Goal: Check status: Check status

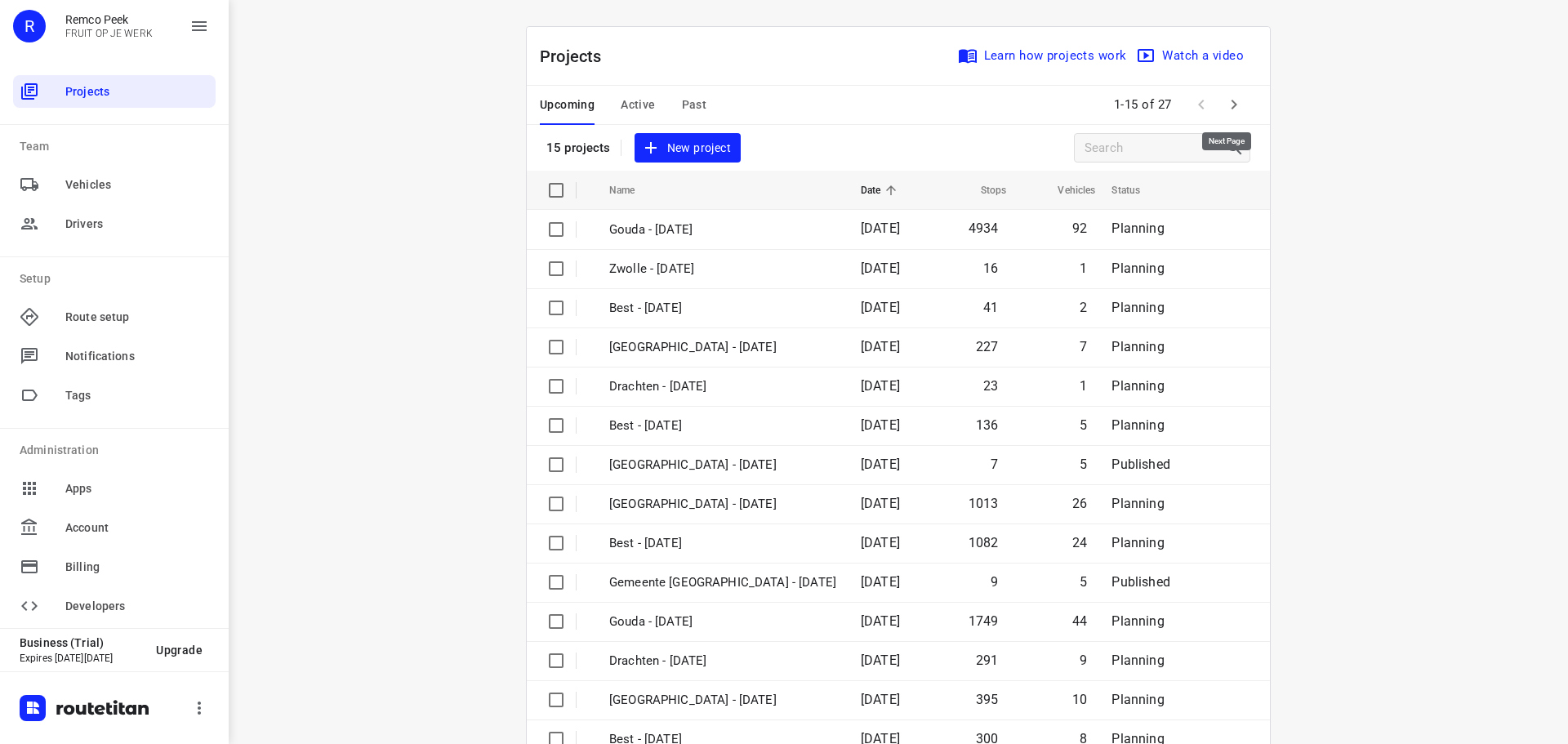
click at [1224, 97] on icon "button" at bounding box center [1234, 105] width 20 height 20
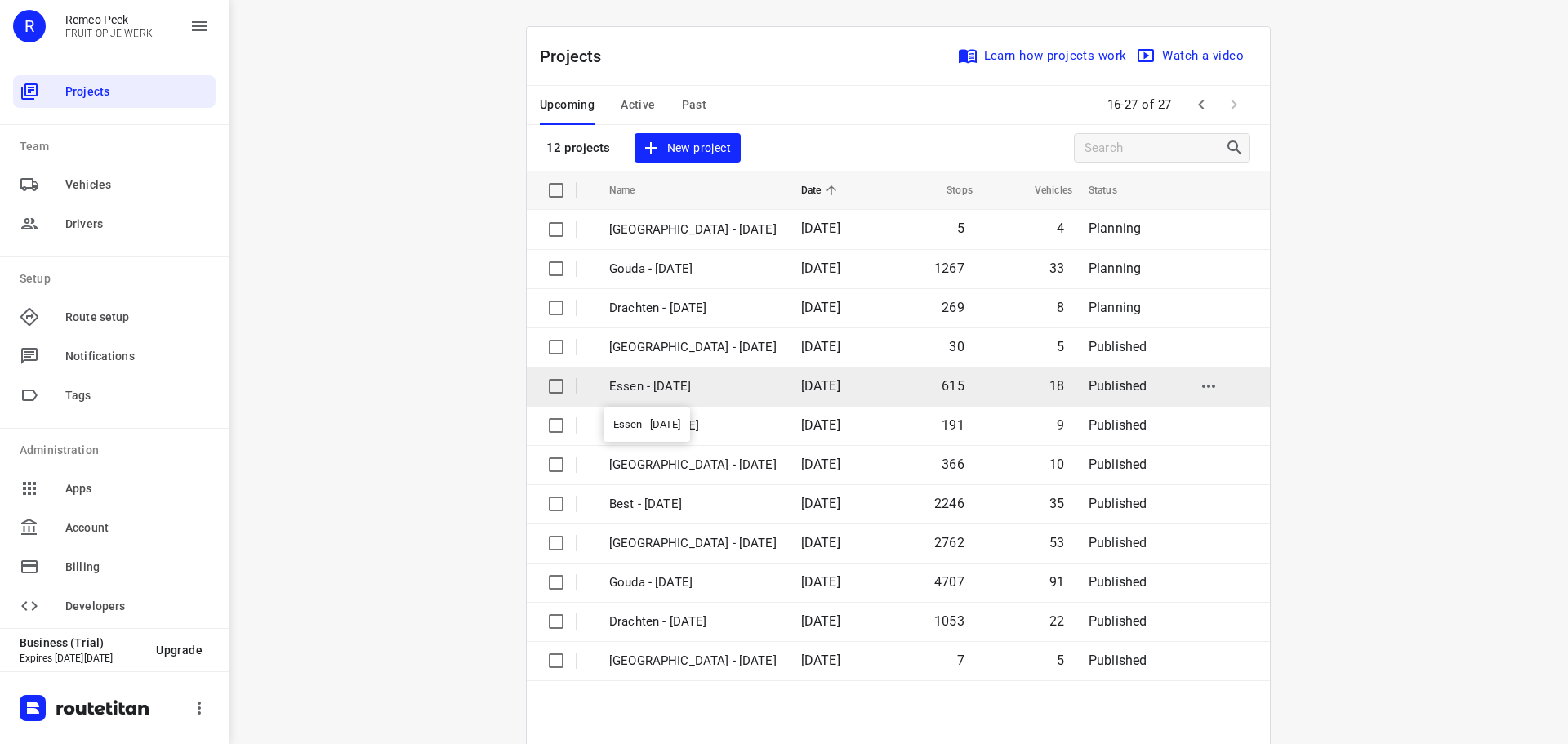
click at [671, 383] on p "Essen - [DATE]" at bounding box center [693, 386] width 168 height 19
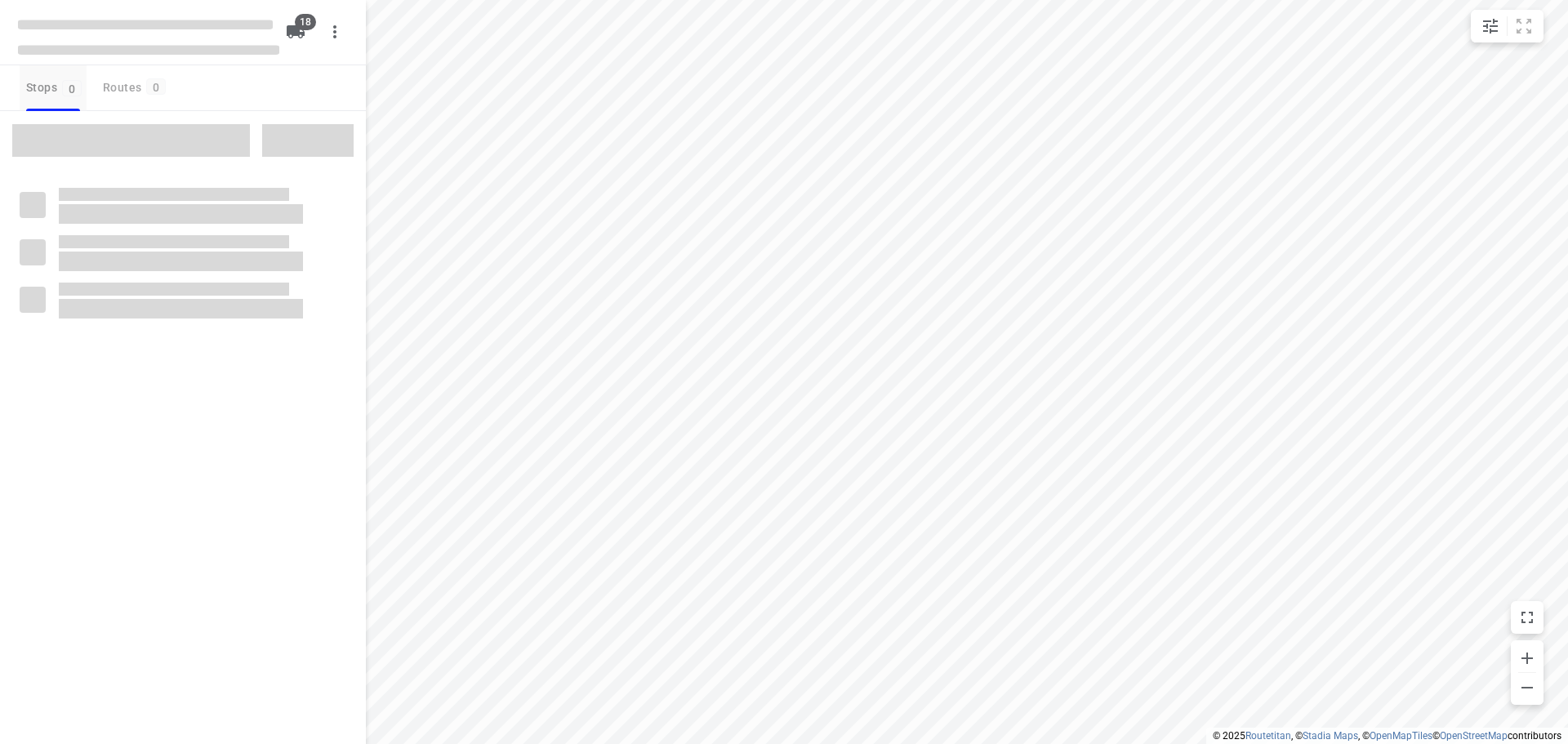
checkbox input "true"
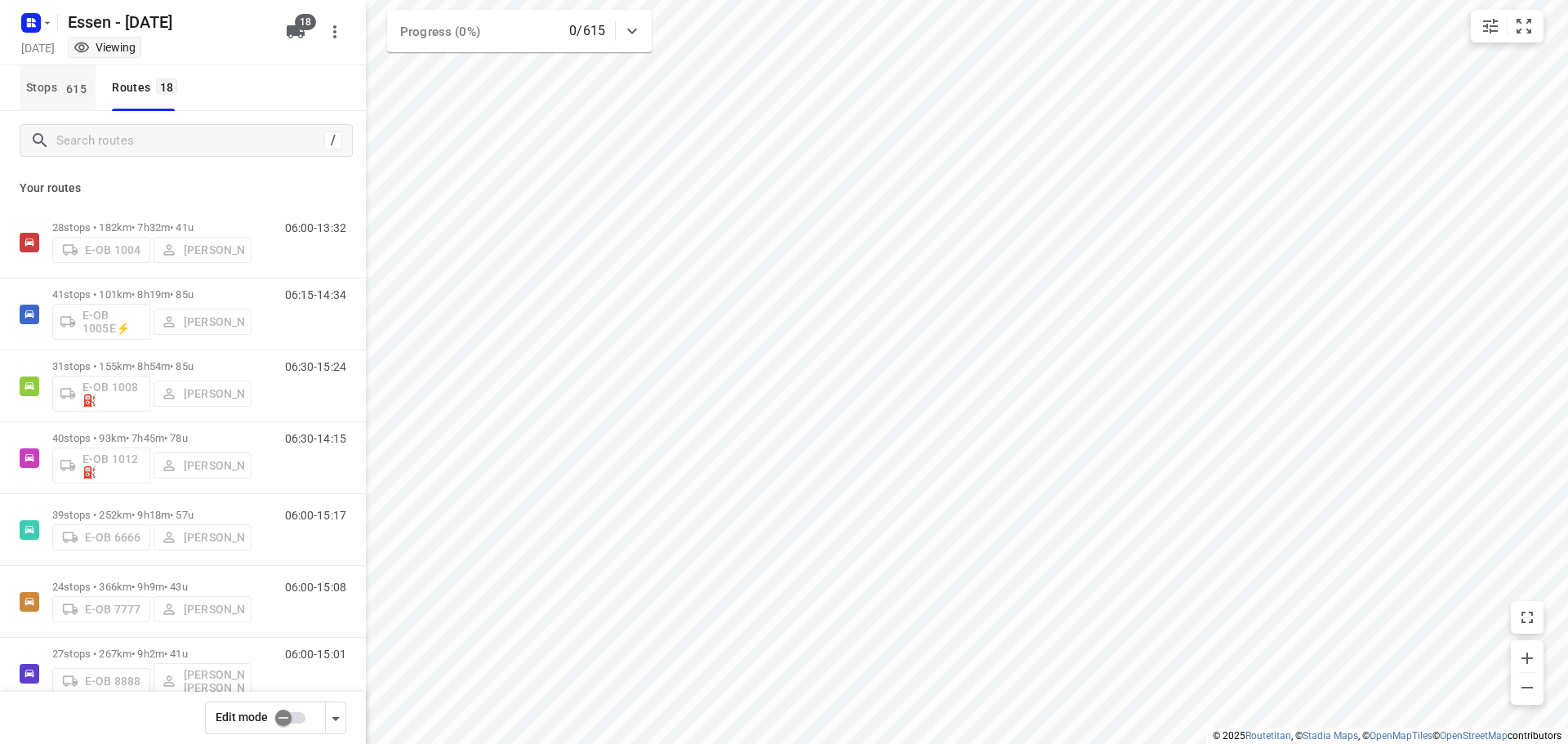
click at [52, 91] on span "Stops 615" at bounding box center [61, 88] width 69 height 21
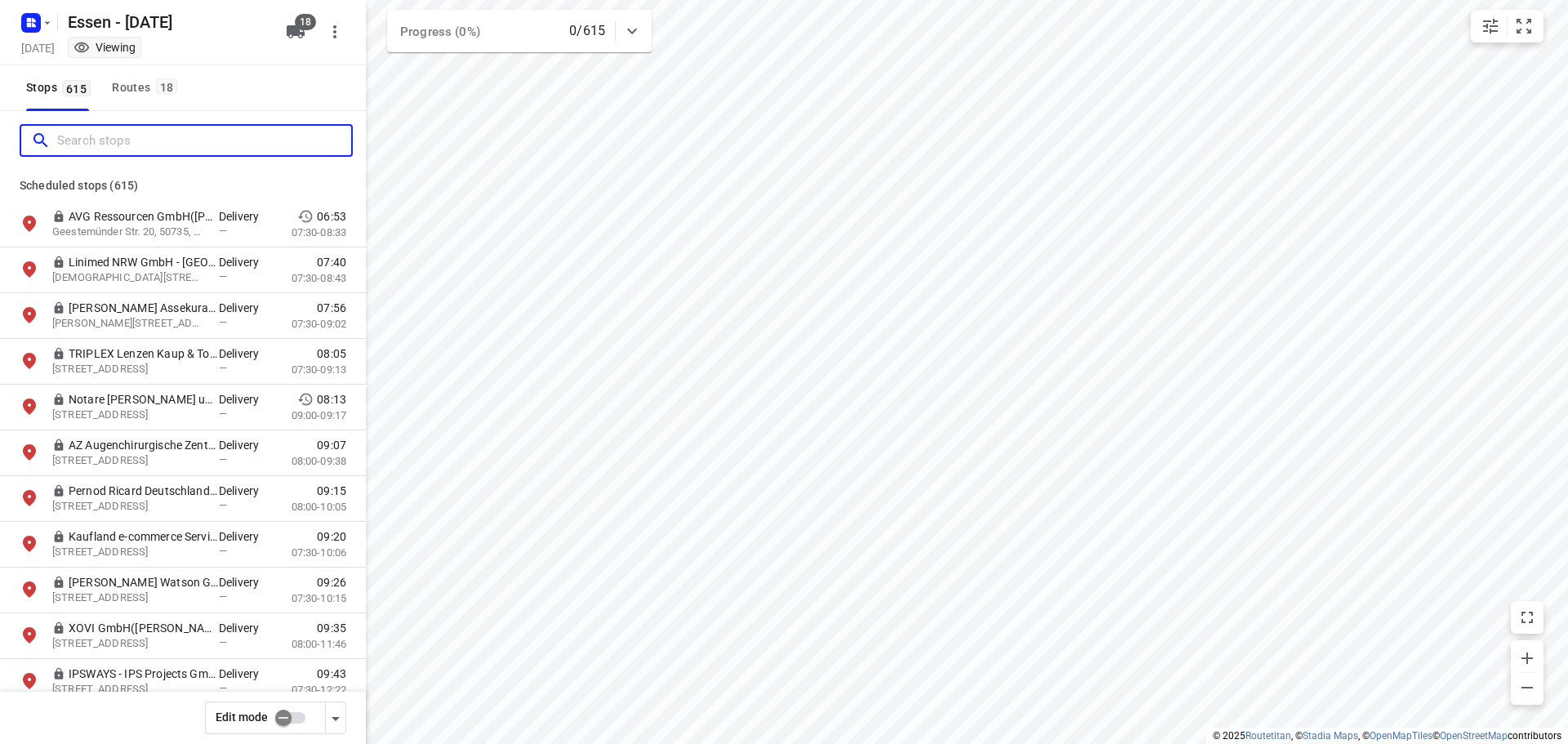
click at [127, 137] on input "Search stops" at bounding box center [204, 140] width 294 height 26
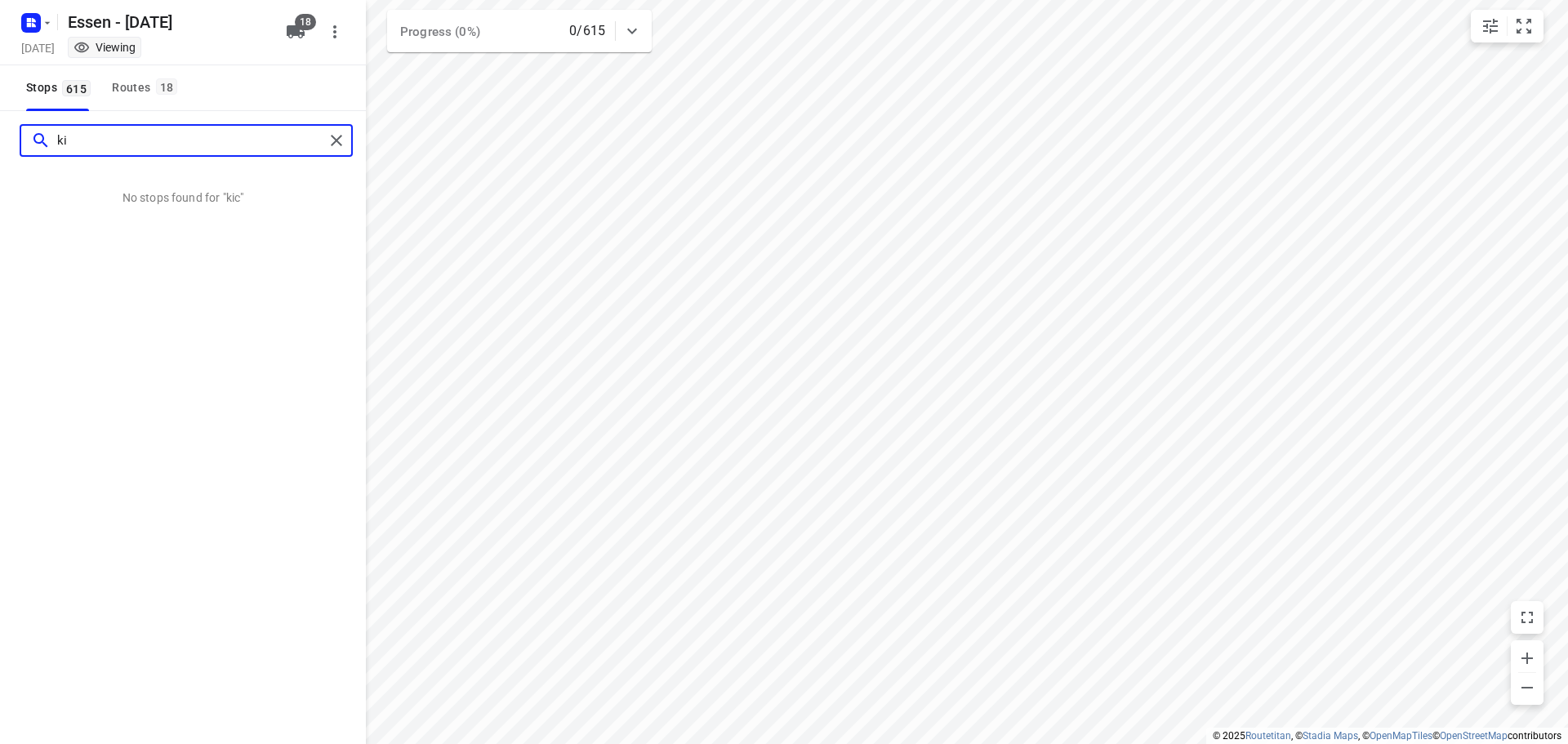
type input "k"
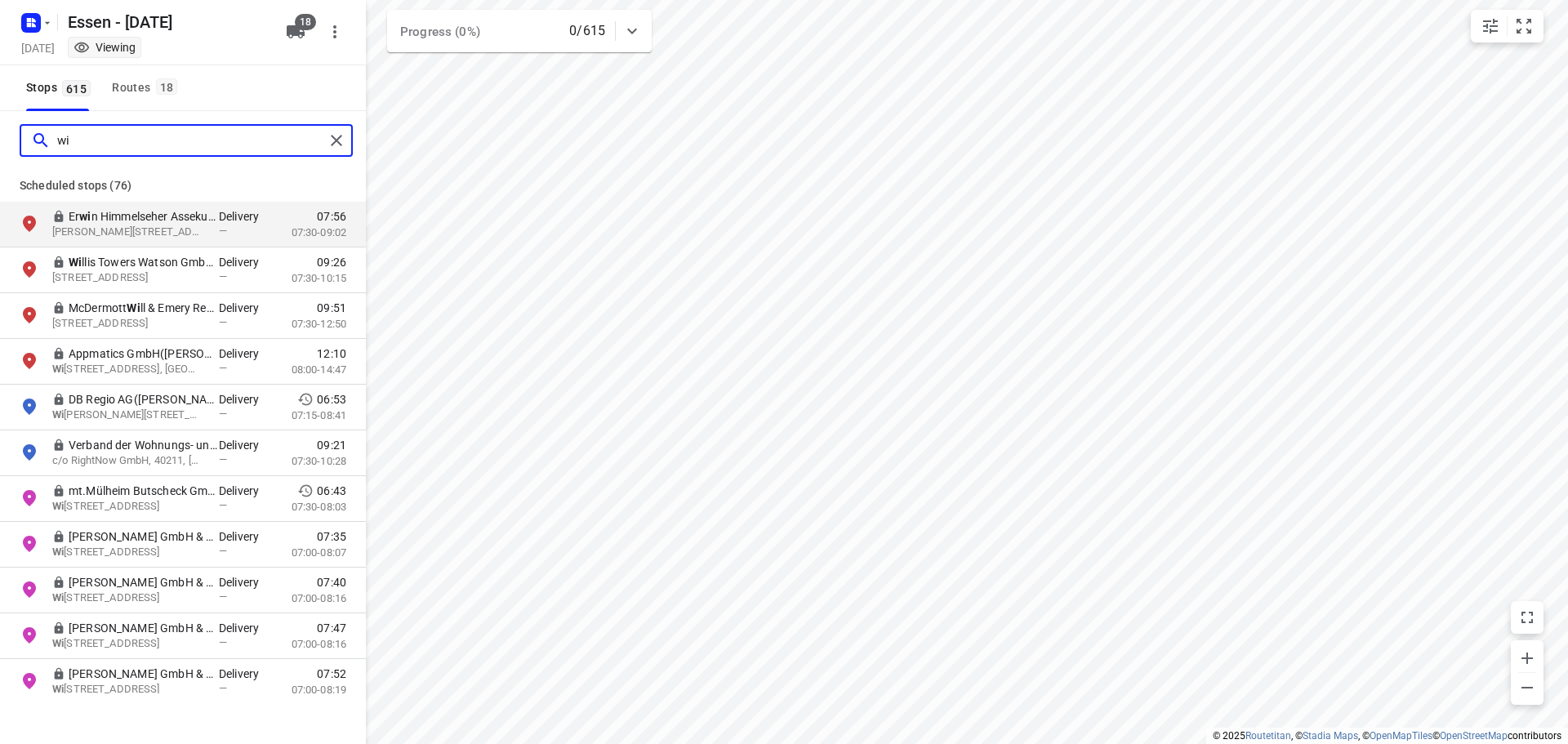
type input "w"
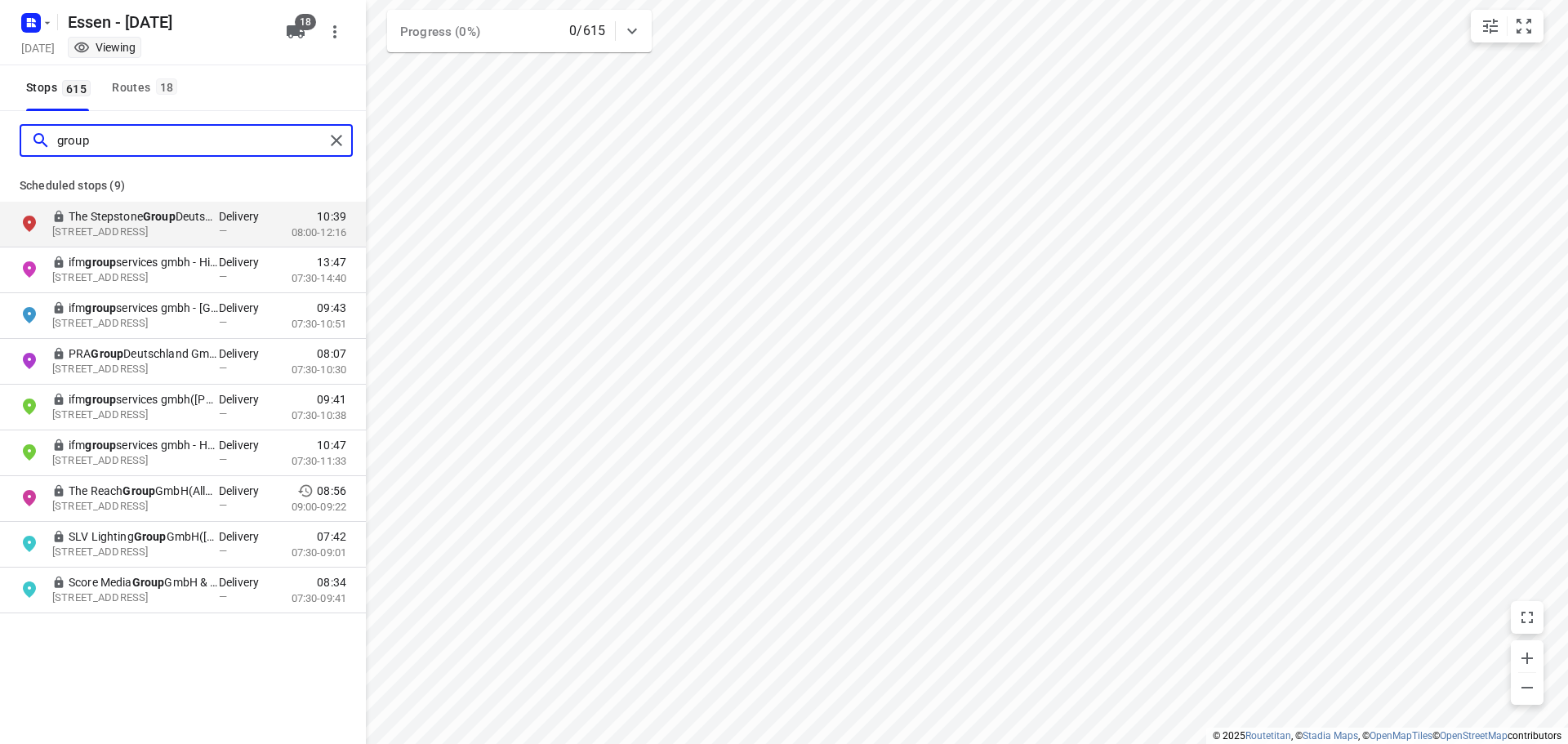
type input "group"
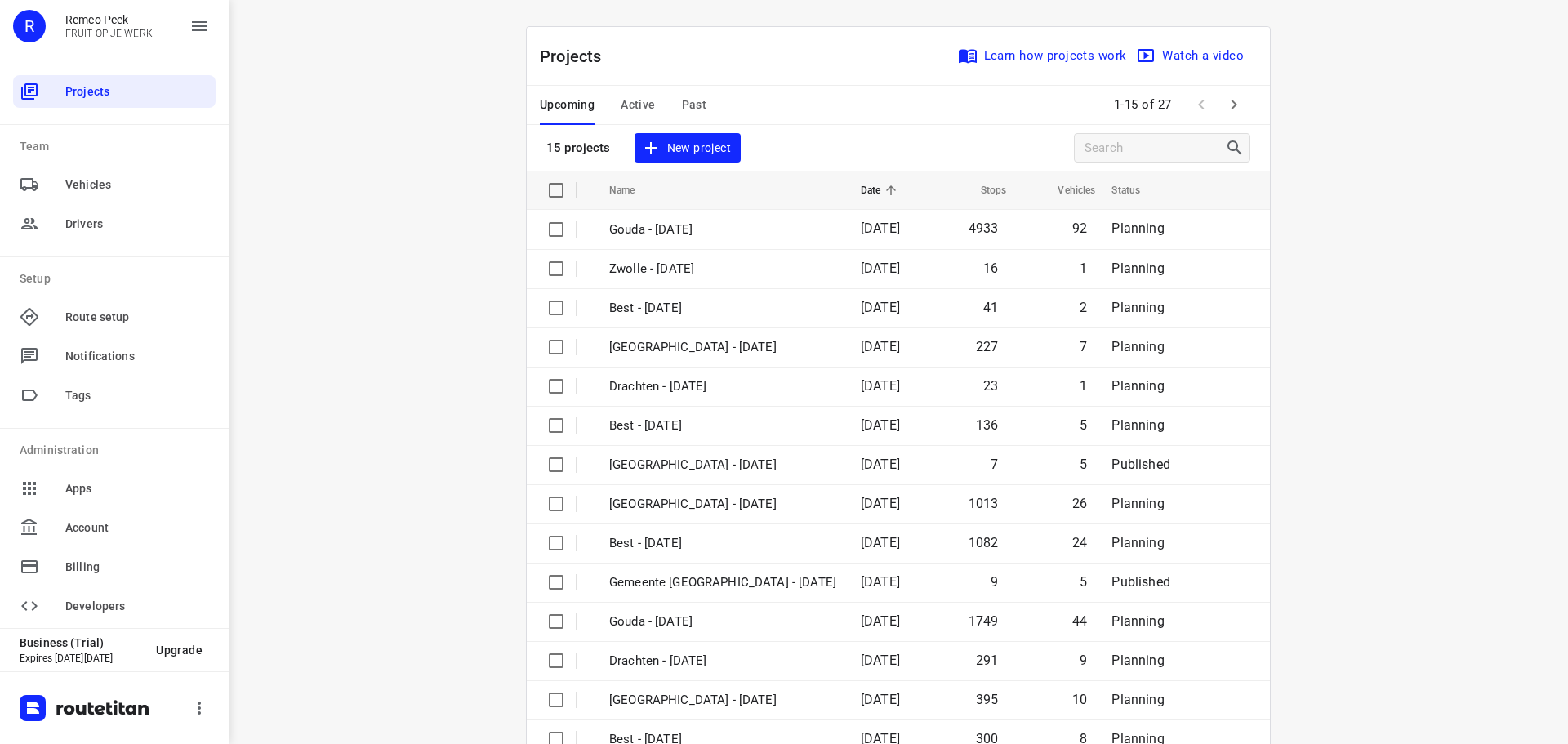
click at [670, 103] on div "Upcoming Active Past" at bounding box center [636, 105] width 192 height 39
click at [694, 109] on span "Past" at bounding box center [694, 105] width 26 height 21
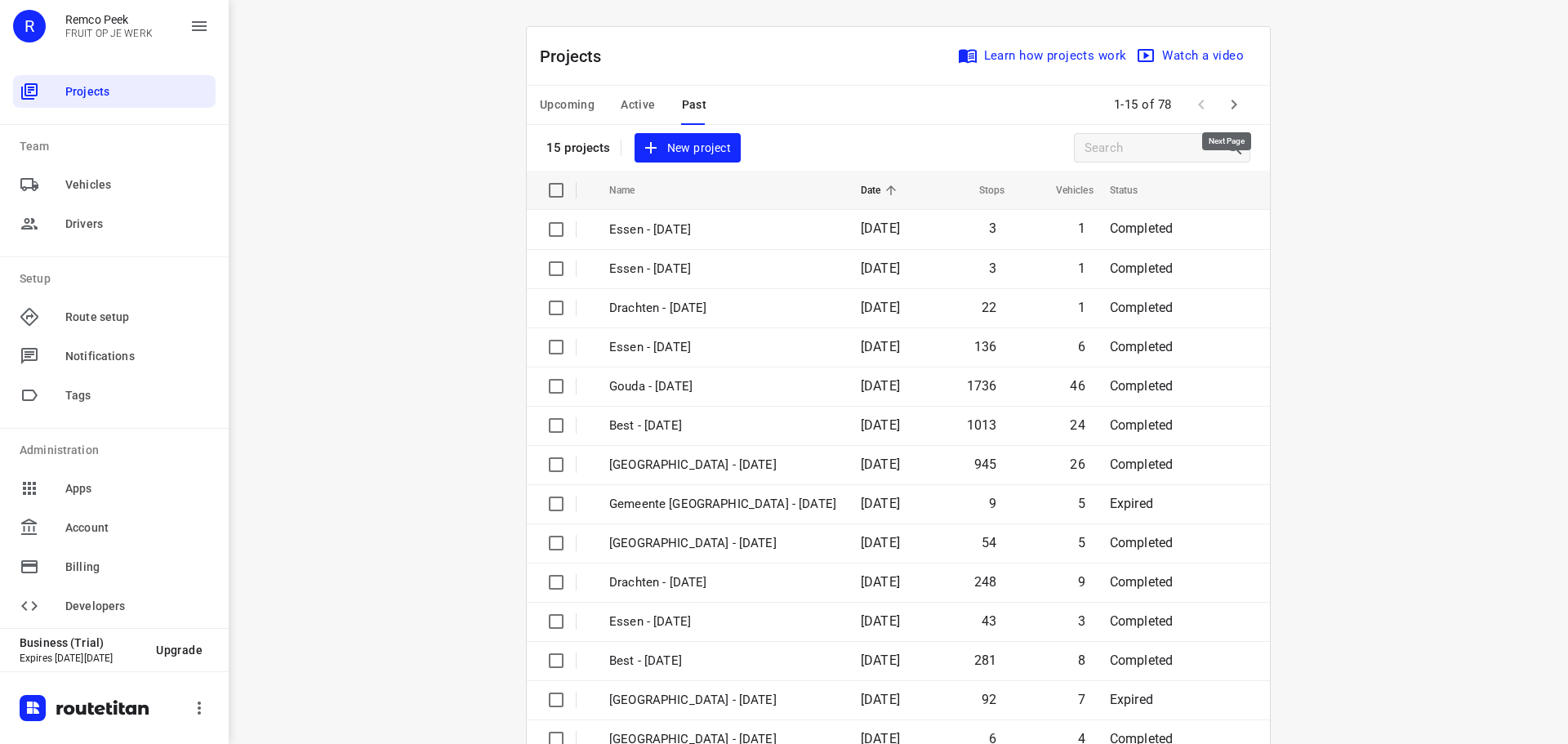
click at [1234, 102] on icon "button" at bounding box center [1234, 105] width 20 height 20
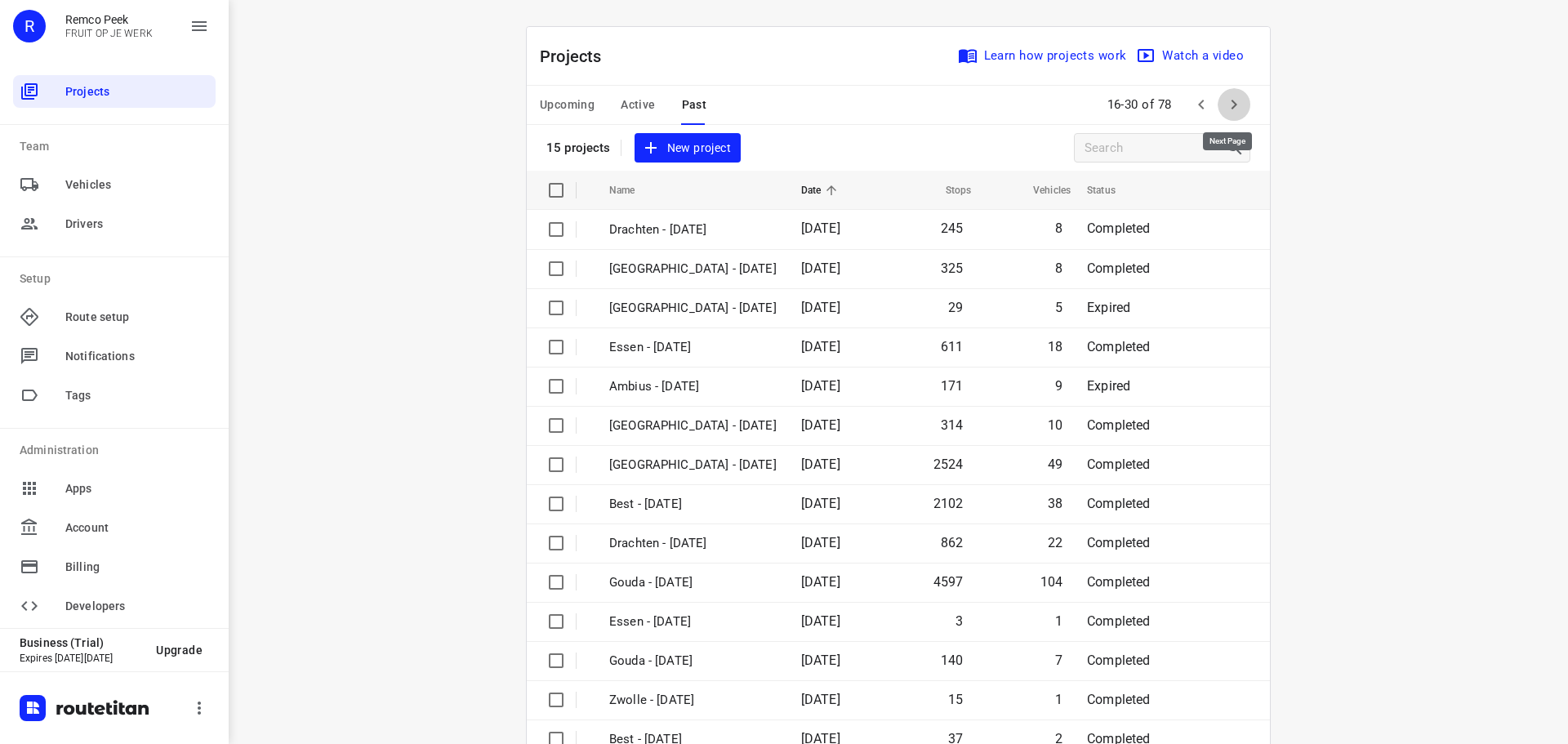
click at [1234, 102] on icon "button" at bounding box center [1234, 105] width 20 height 20
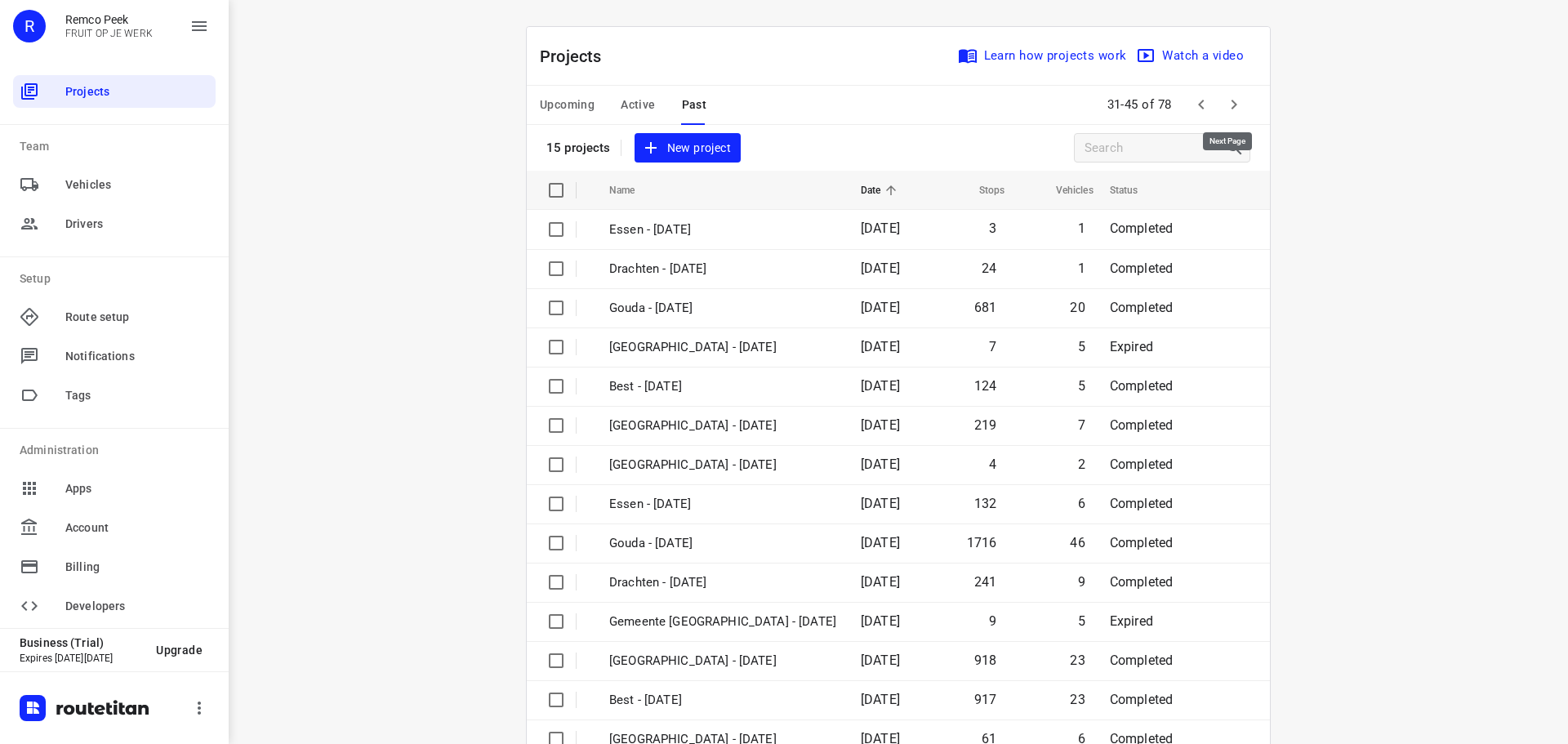
click at [1234, 102] on icon "button" at bounding box center [1234, 105] width 20 height 20
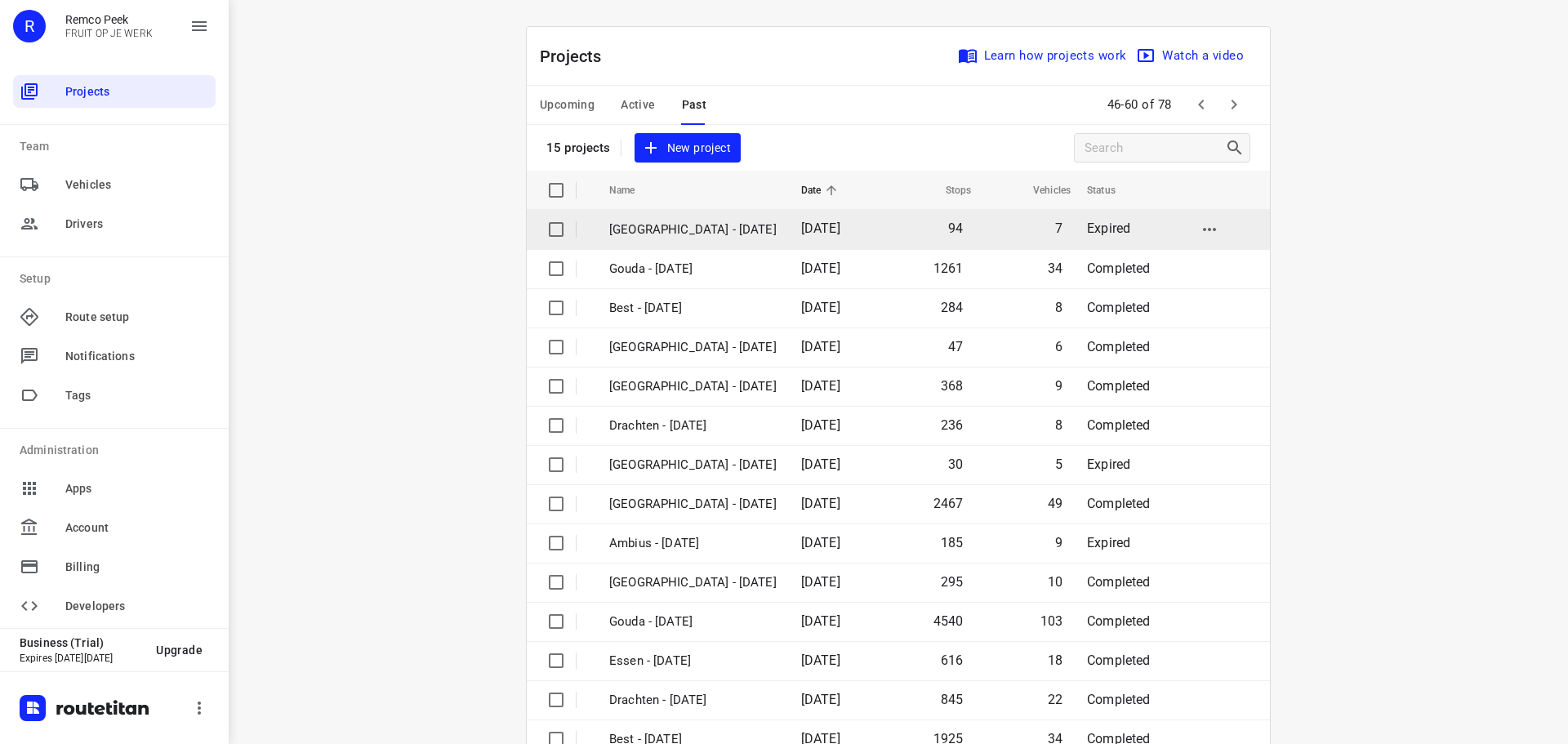
scroll to position [82, 0]
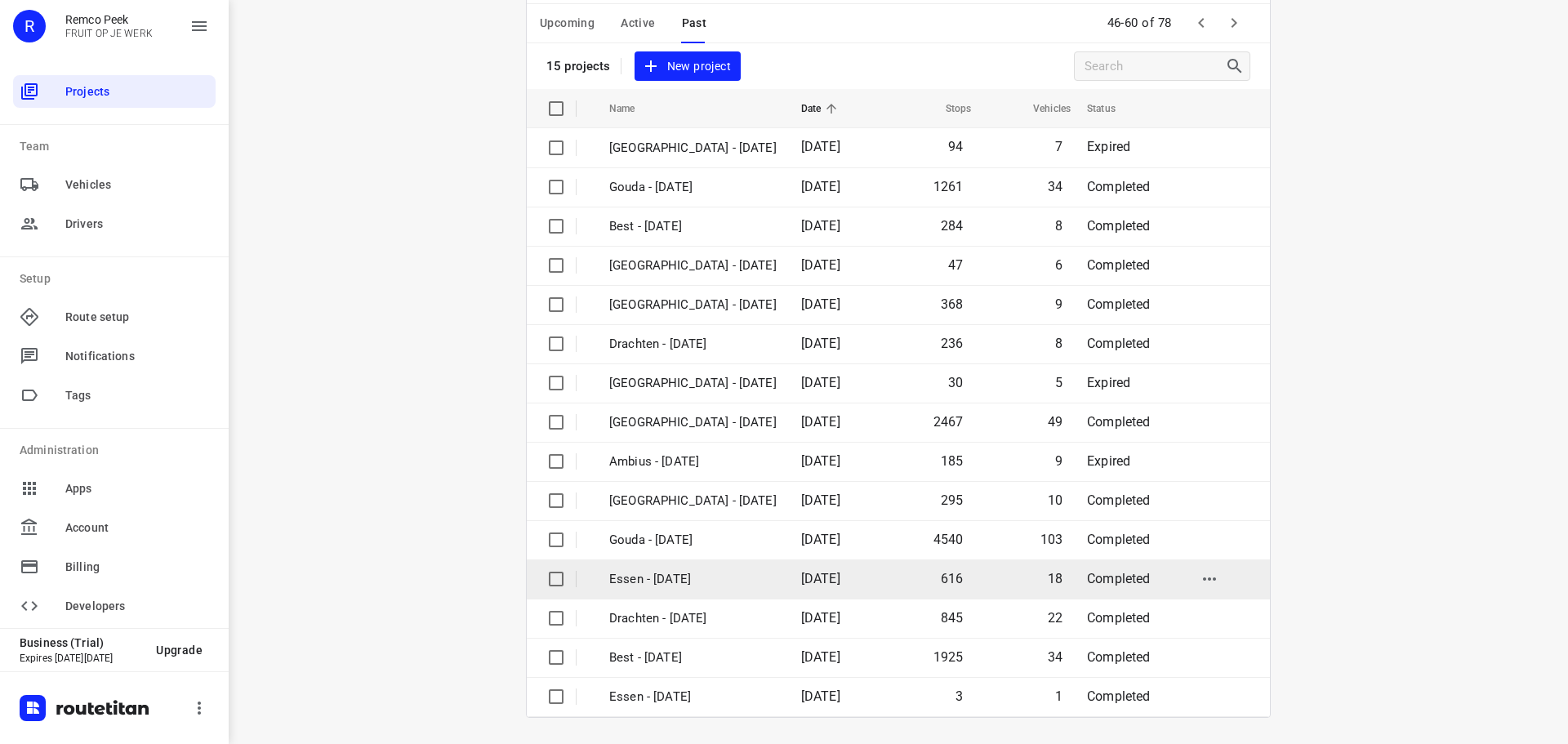
click at [662, 585] on p "Essen - [DATE]" at bounding box center [693, 579] width 168 height 19
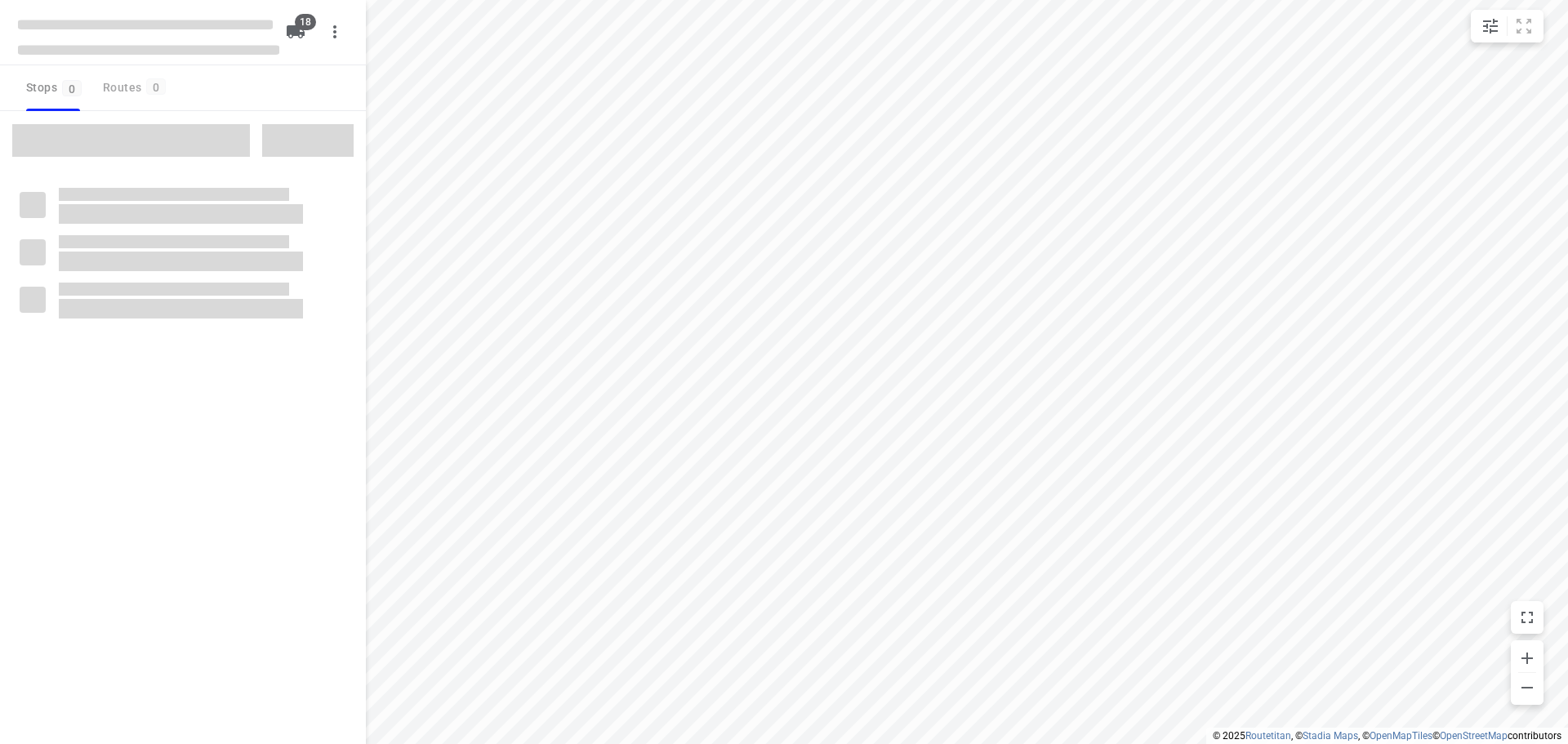
type input "distance"
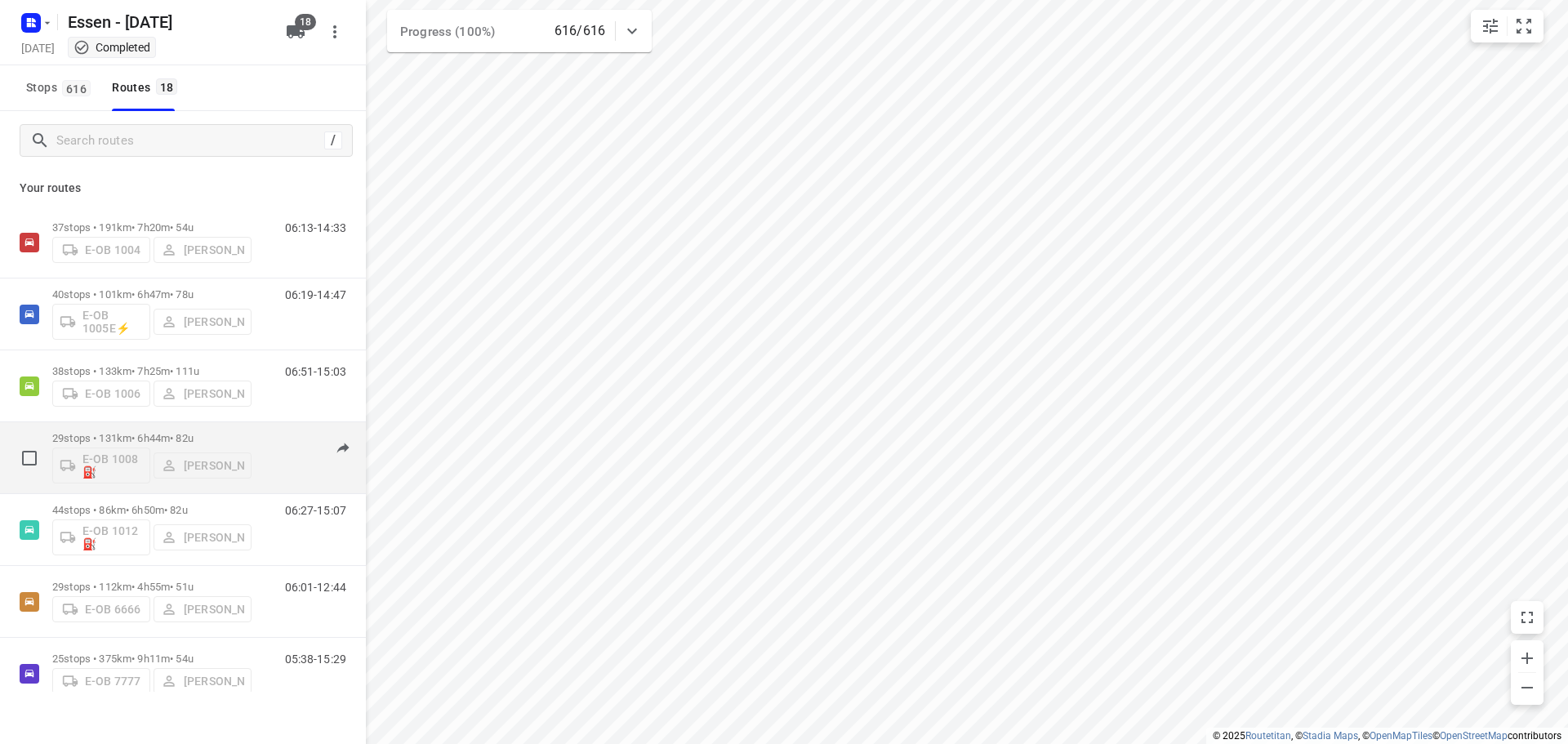
click at [226, 434] on p "29 stops • 131km • 6h44m • 82u" at bounding box center [151, 438] width 199 height 12
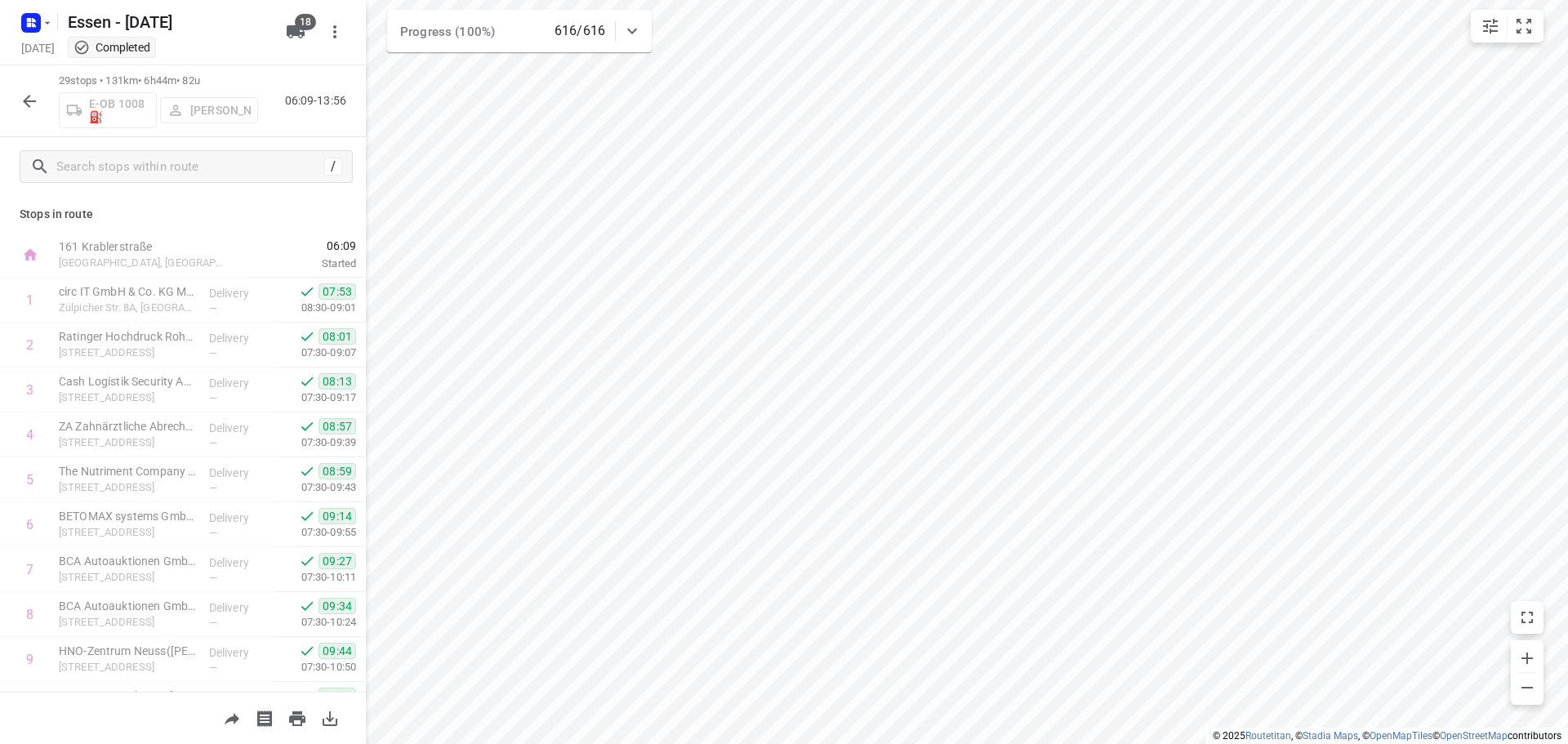
click at [27, 108] on icon "button" at bounding box center [30, 102] width 20 height 20
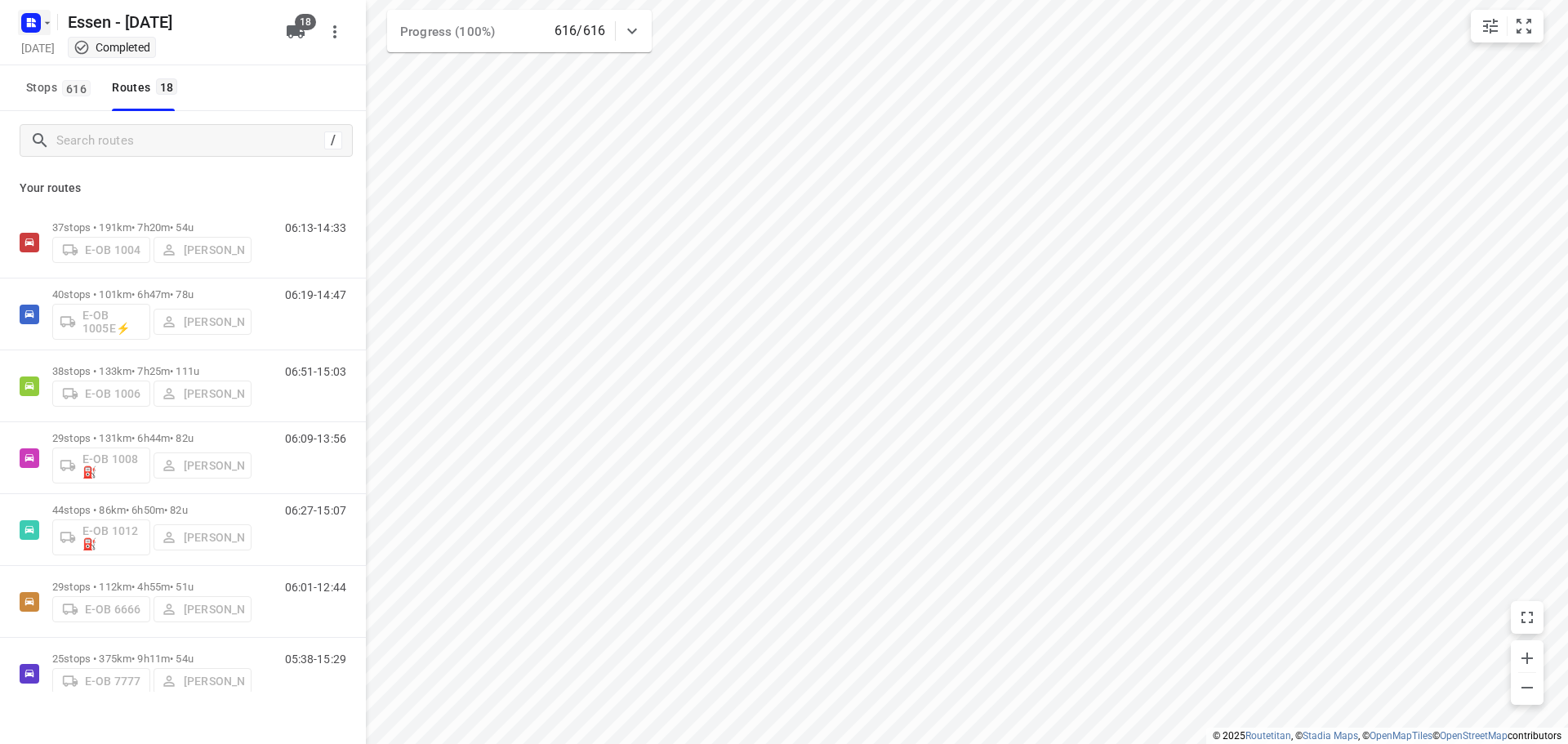
click at [47, 25] on icon "button" at bounding box center [47, 23] width 13 height 13
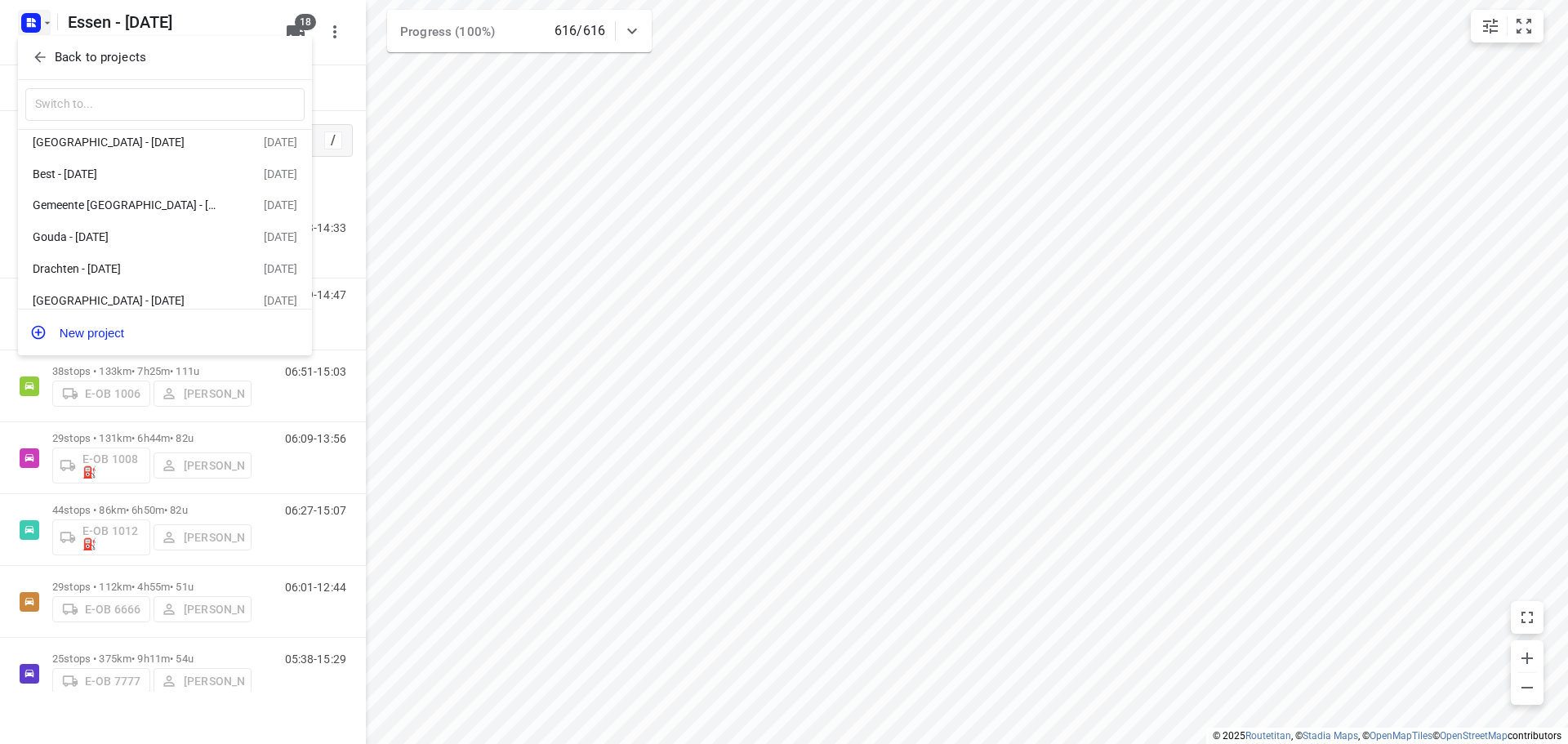
scroll to position [159, 0]
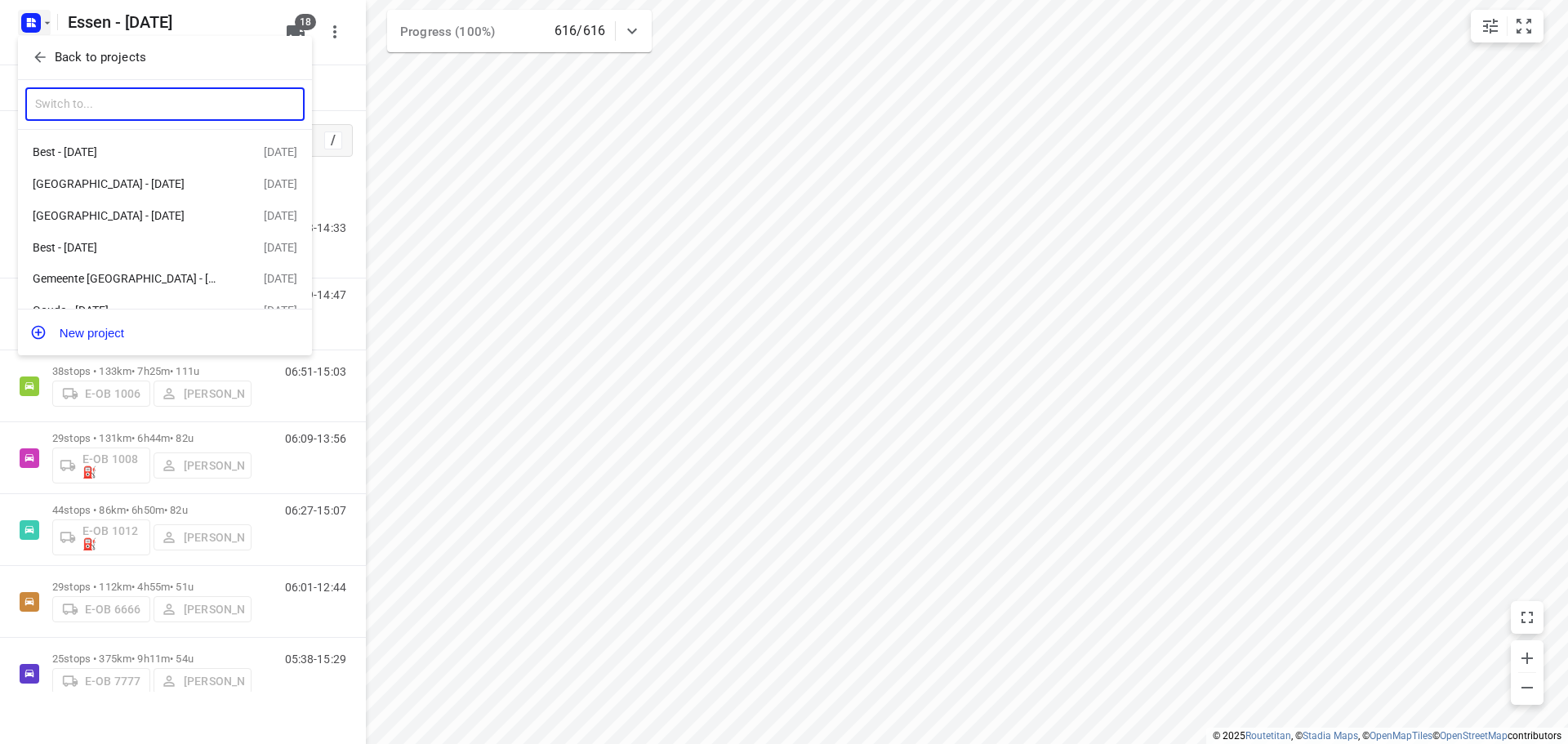
click at [120, 97] on input "text" at bounding box center [165, 105] width 279 height 34
type input "e"
type input "E"
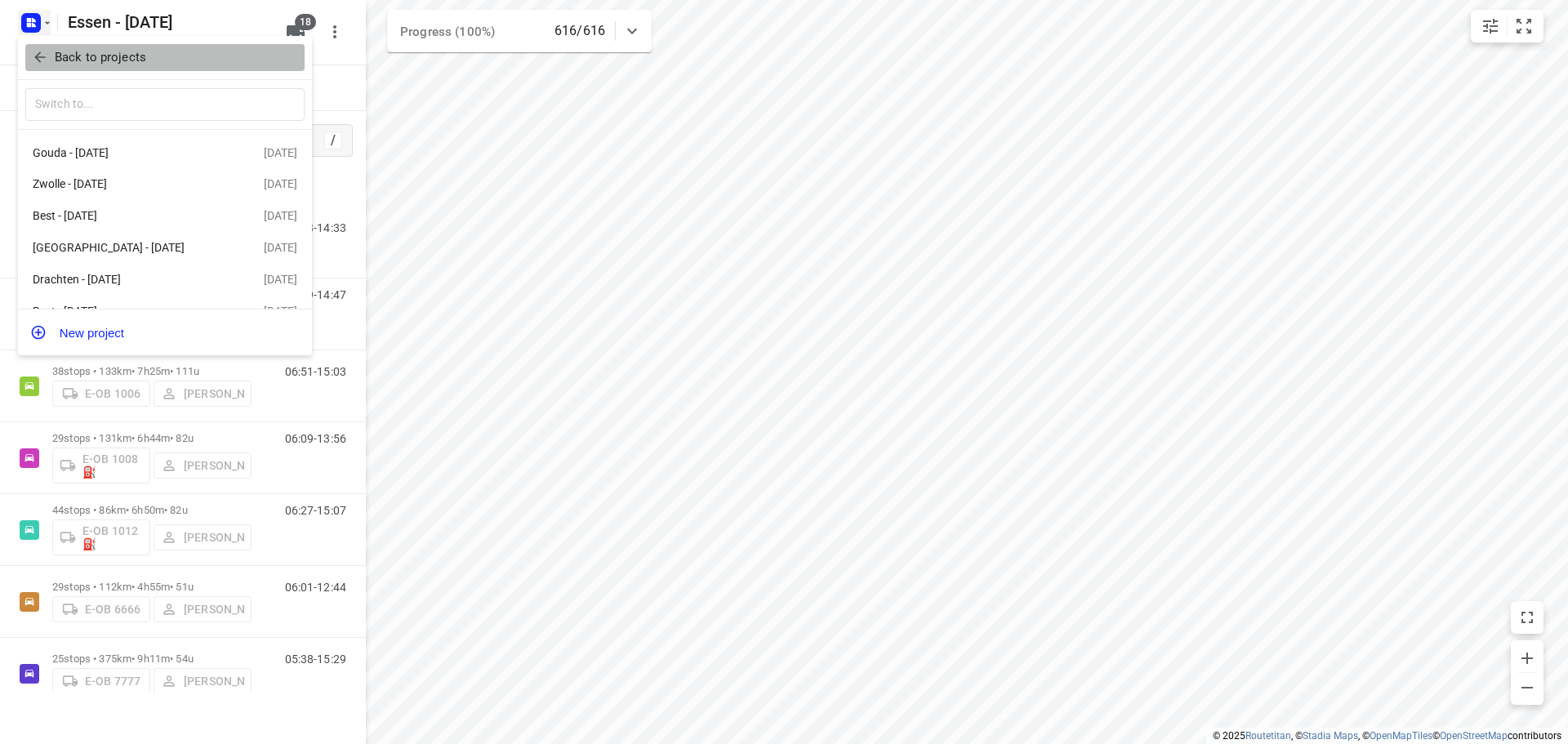
click at [39, 60] on icon "button" at bounding box center [40, 57] width 11 height 11
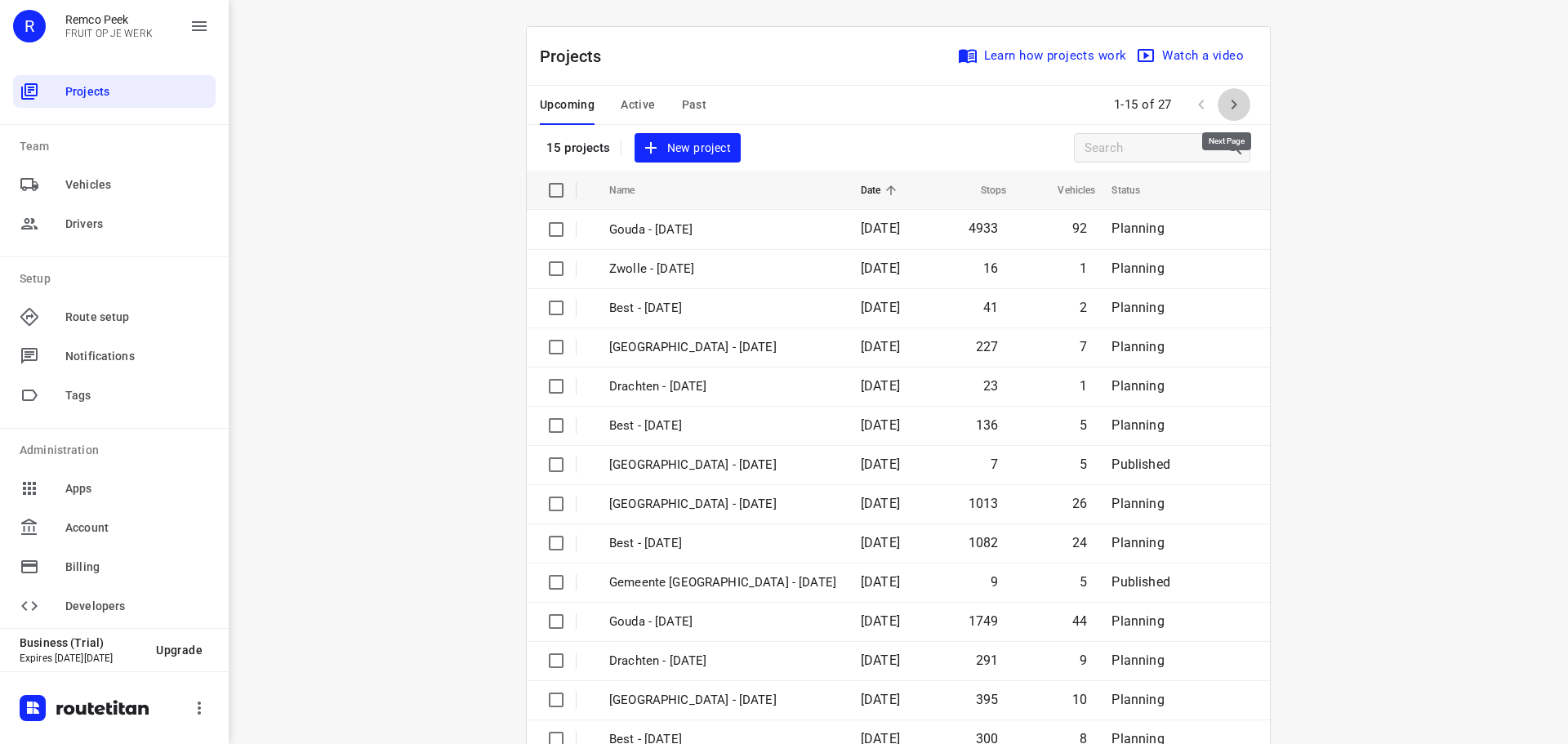
click at [1231, 96] on icon "button" at bounding box center [1234, 105] width 20 height 20
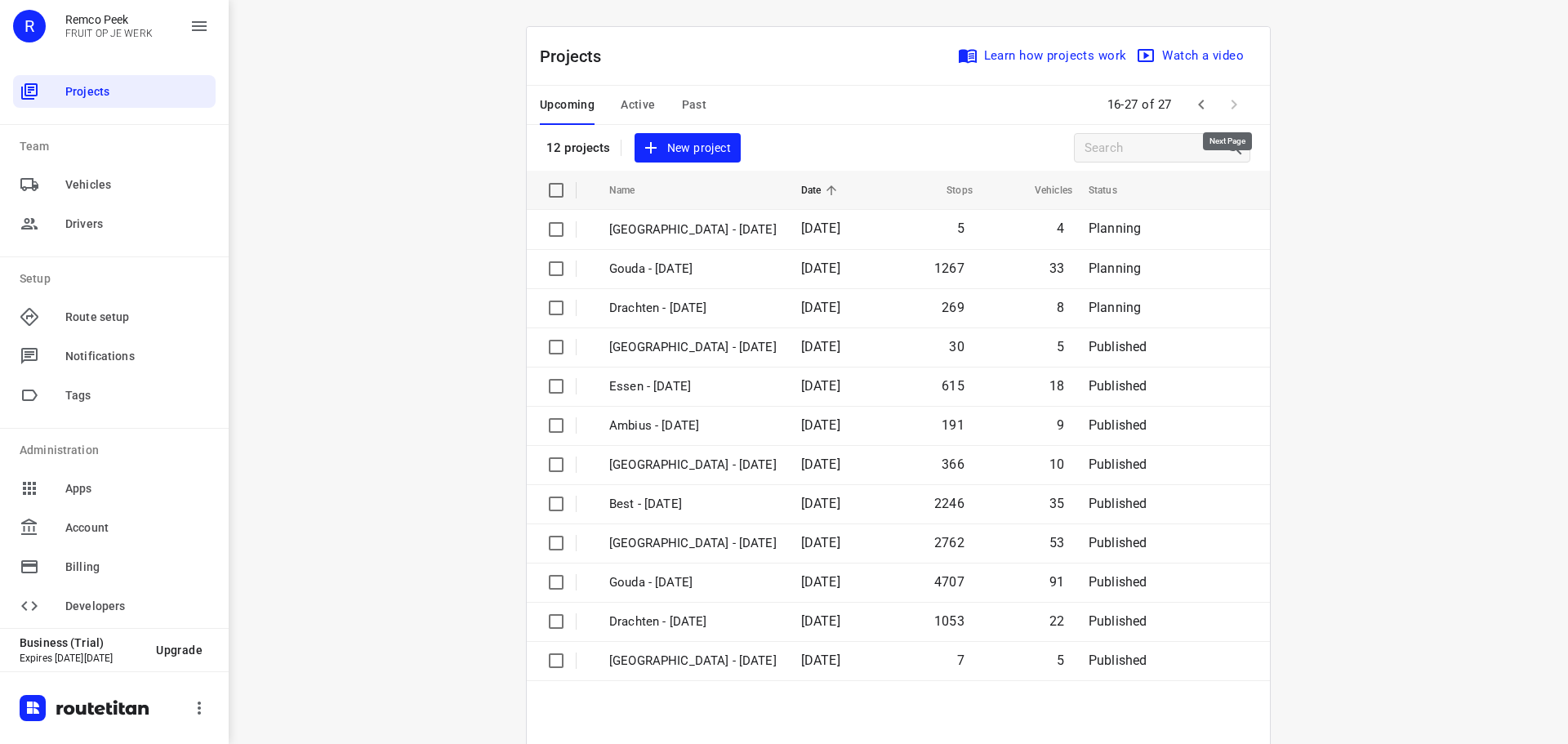
click at [1231, 96] on span at bounding box center [1234, 105] width 33 height 33
click at [1195, 111] on icon "button" at bounding box center [1201, 105] width 20 height 20
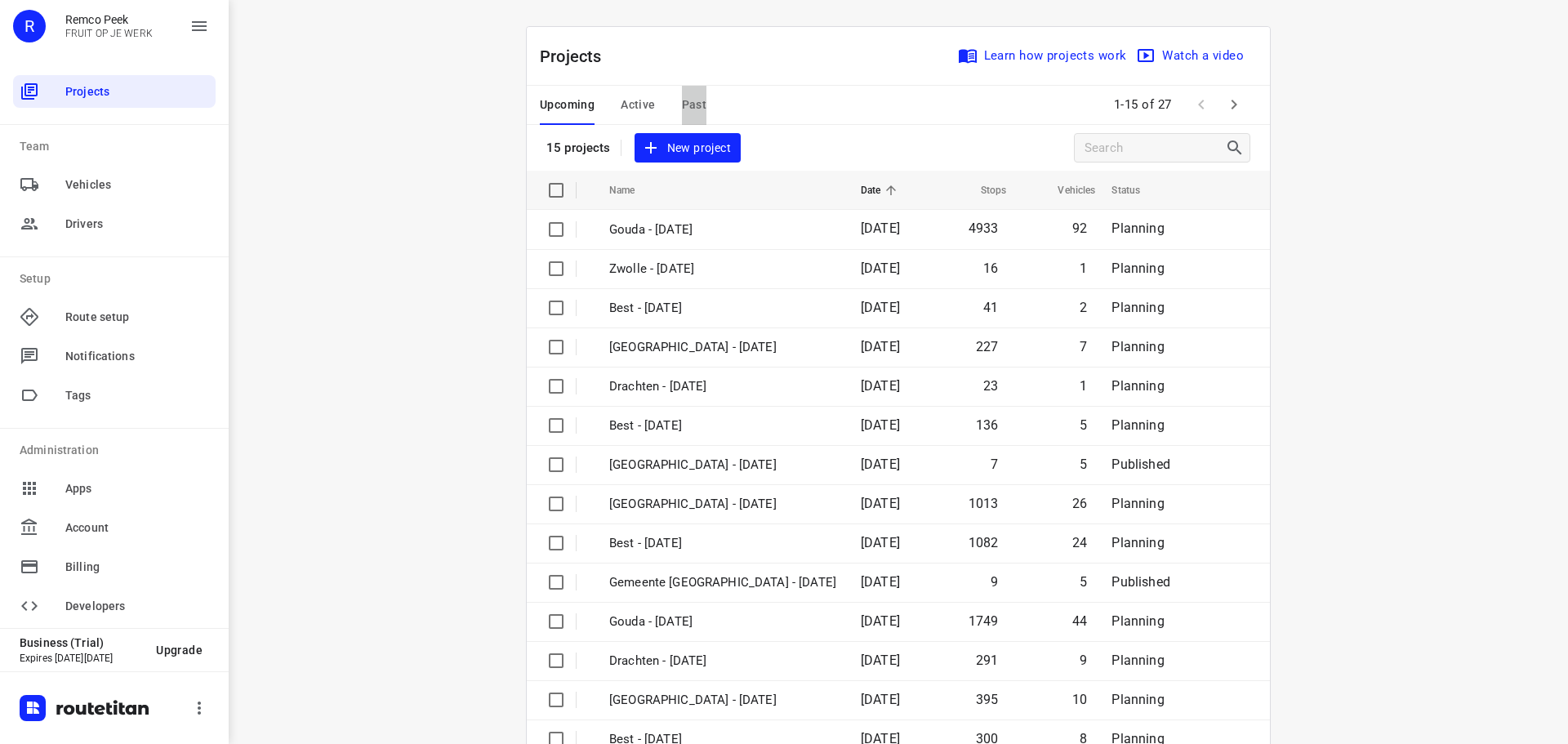
click at [697, 103] on span "Past" at bounding box center [694, 105] width 26 height 21
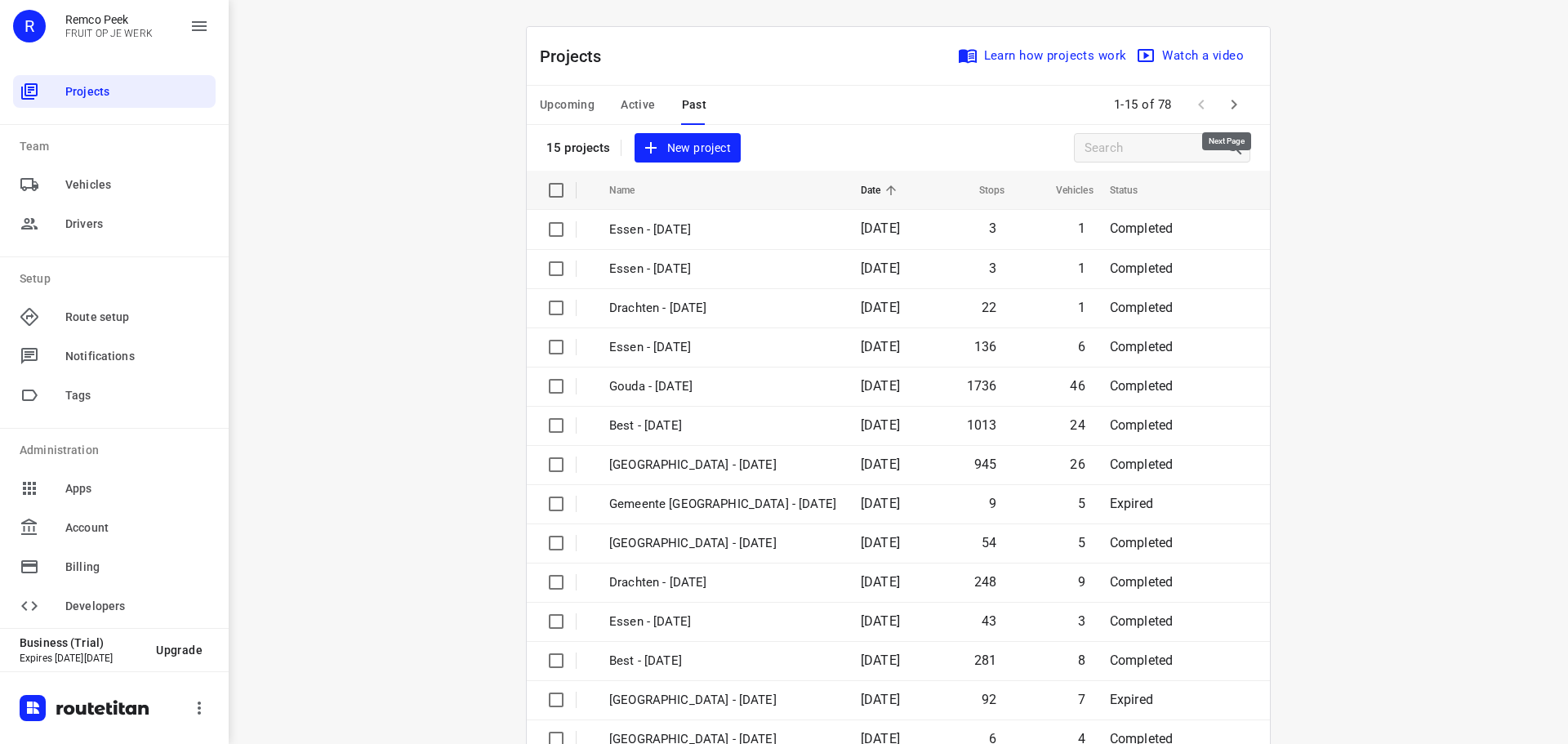
click at [1225, 106] on icon "button" at bounding box center [1234, 105] width 20 height 20
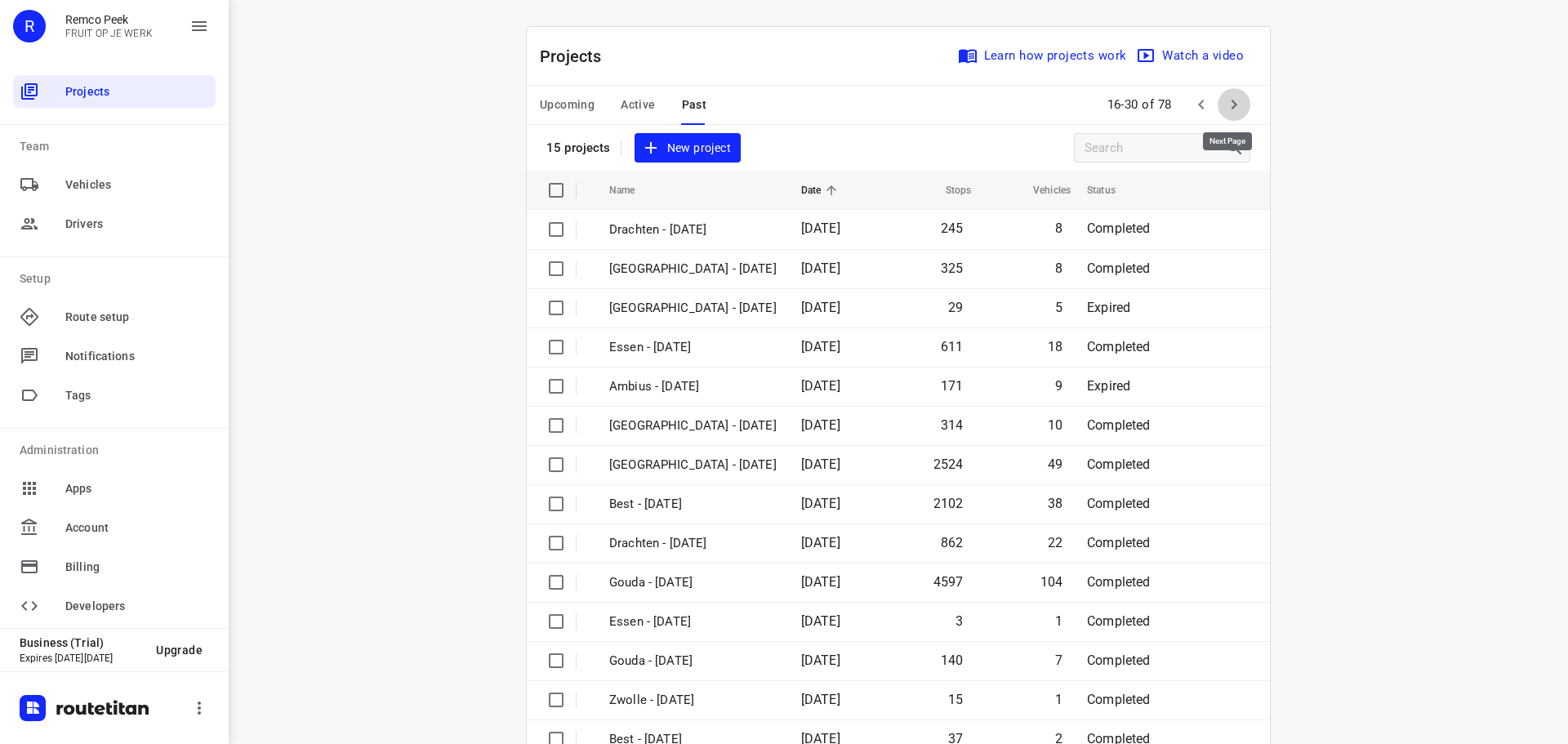
click at [1225, 106] on icon "button" at bounding box center [1234, 105] width 20 height 20
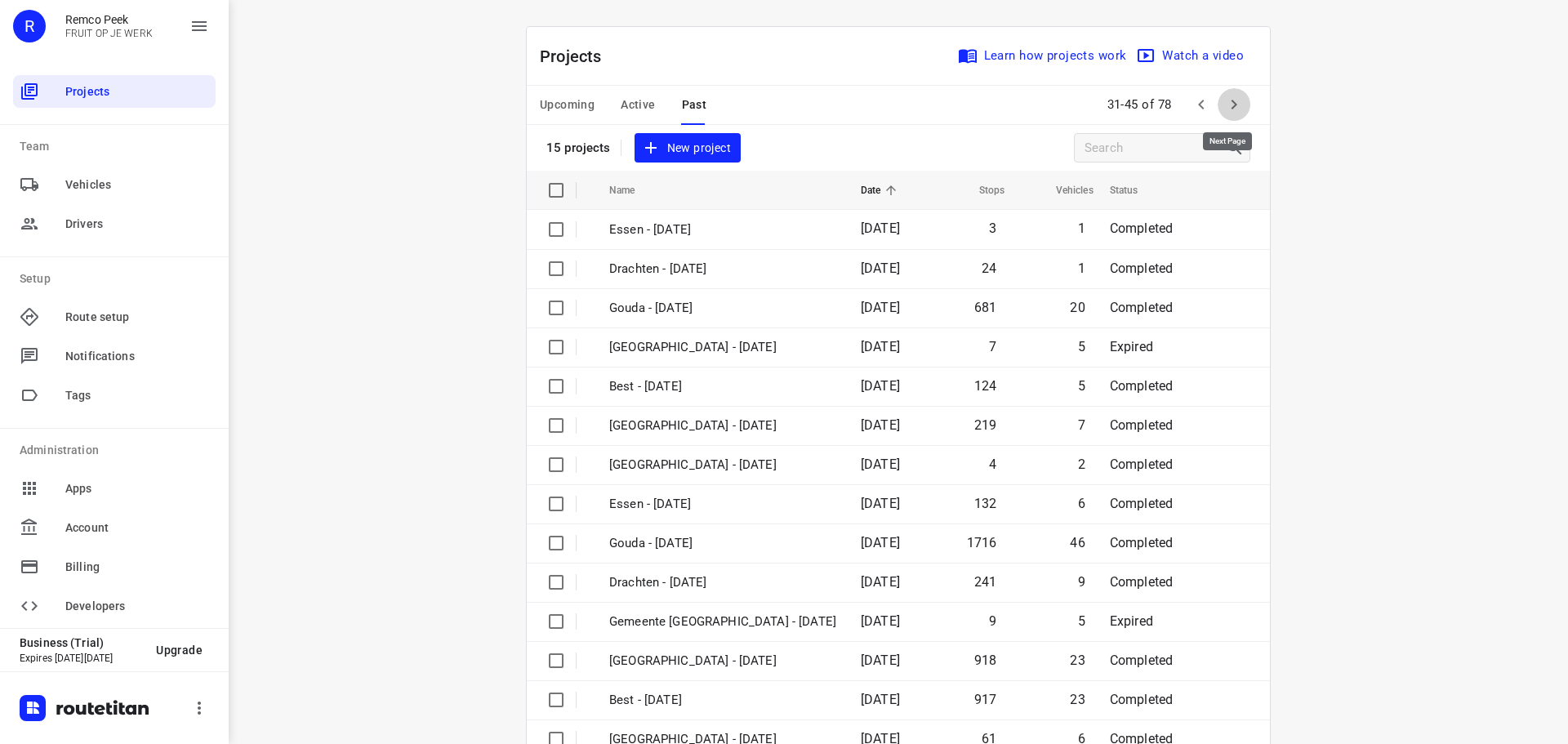
click at [1225, 106] on icon "button" at bounding box center [1234, 105] width 20 height 20
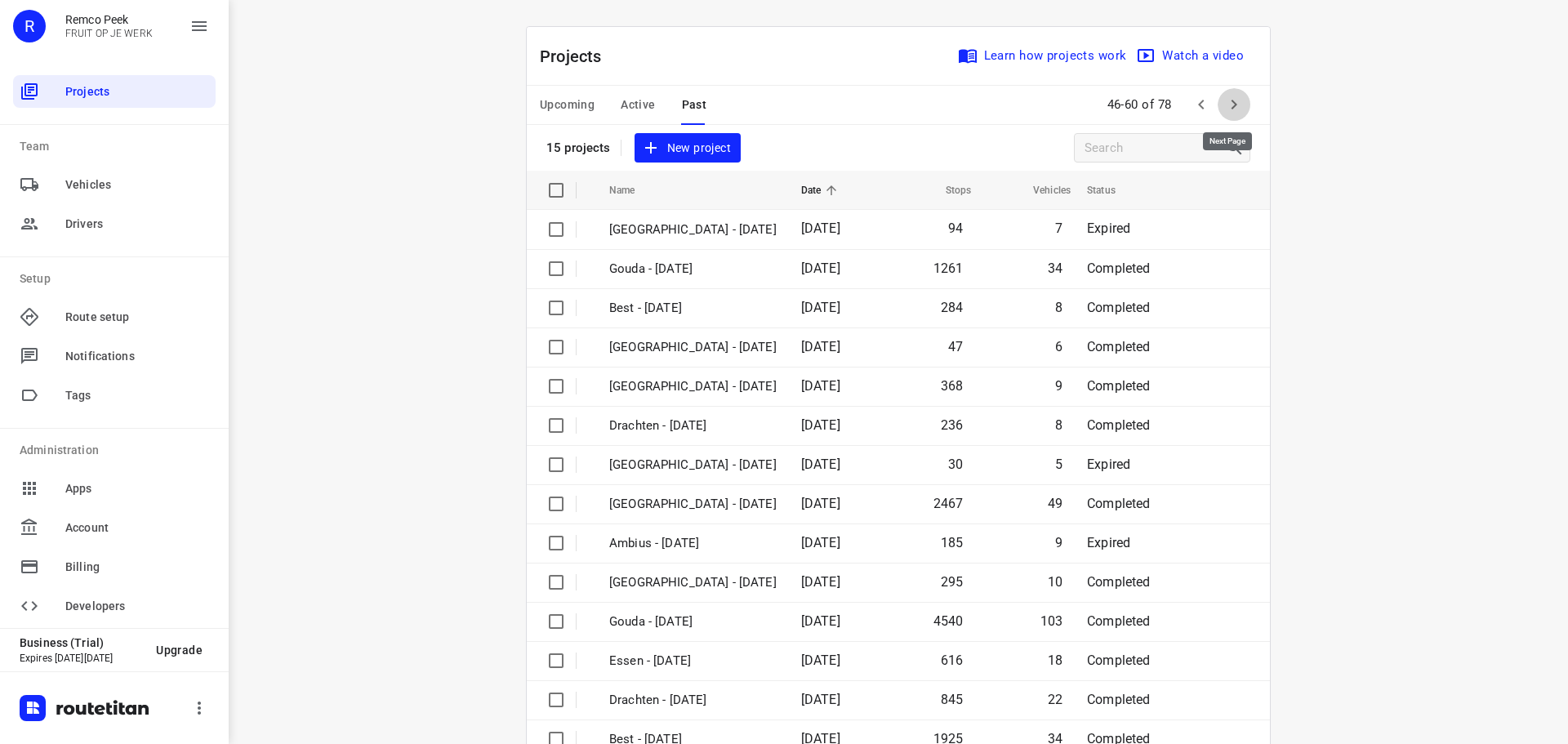
click at [1225, 106] on icon "button" at bounding box center [1234, 105] width 20 height 20
